Goal: Check status: Check status

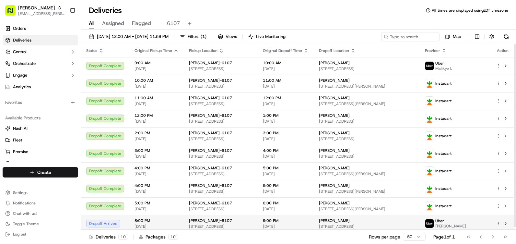
click at [175, 222] on span "8:00 PM" at bounding box center [157, 220] width 44 height 5
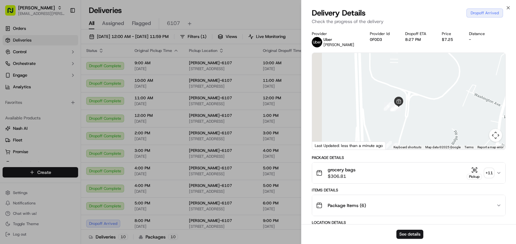
drag, startPoint x: 360, startPoint y: 127, endPoint x: 486, endPoint y: 124, distance: 125.5
click at [488, 124] on div at bounding box center [408, 101] width 193 height 97
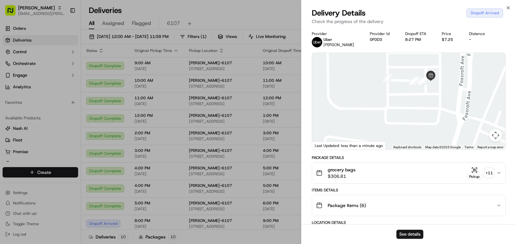
drag, startPoint x: 407, startPoint y: 117, endPoint x: 499, endPoint y: 169, distance: 105.1
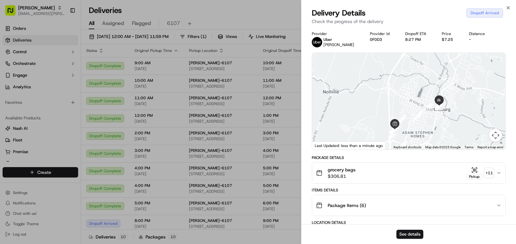
drag, startPoint x: 488, startPoint y: 97, endPoint x: 435, endPoint y: 121, distance: 58.8
click at [435, 121] on div at bounding box center [408, 101] width 193 height 97
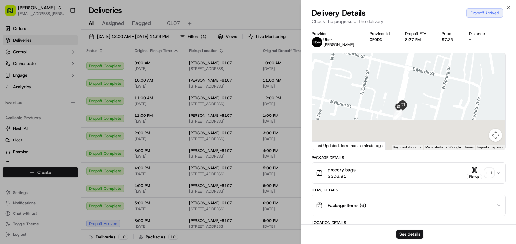
drag, startPoint x: 426, startPoint y: 130, endPoint x: 435, endPoint y: 94, distance: 37.1
click at [435, 94] on div at bounding box center [408, 101] width 193 height 97
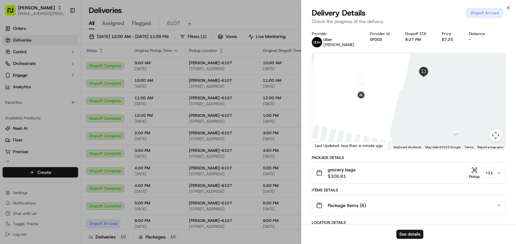
drag, startPoint x: 374, startPoint y: 96, endPoint x: 468, endPoint y: 95, distance: 94.7
click at [468, 95] on div at bounding box center [408, 101] width 193 height 97
click at [507, 8] on icon "button" at bounding box center [508, 7] width 5 height 5
